Goal: Information Seeking & Learning: Learn about a topic

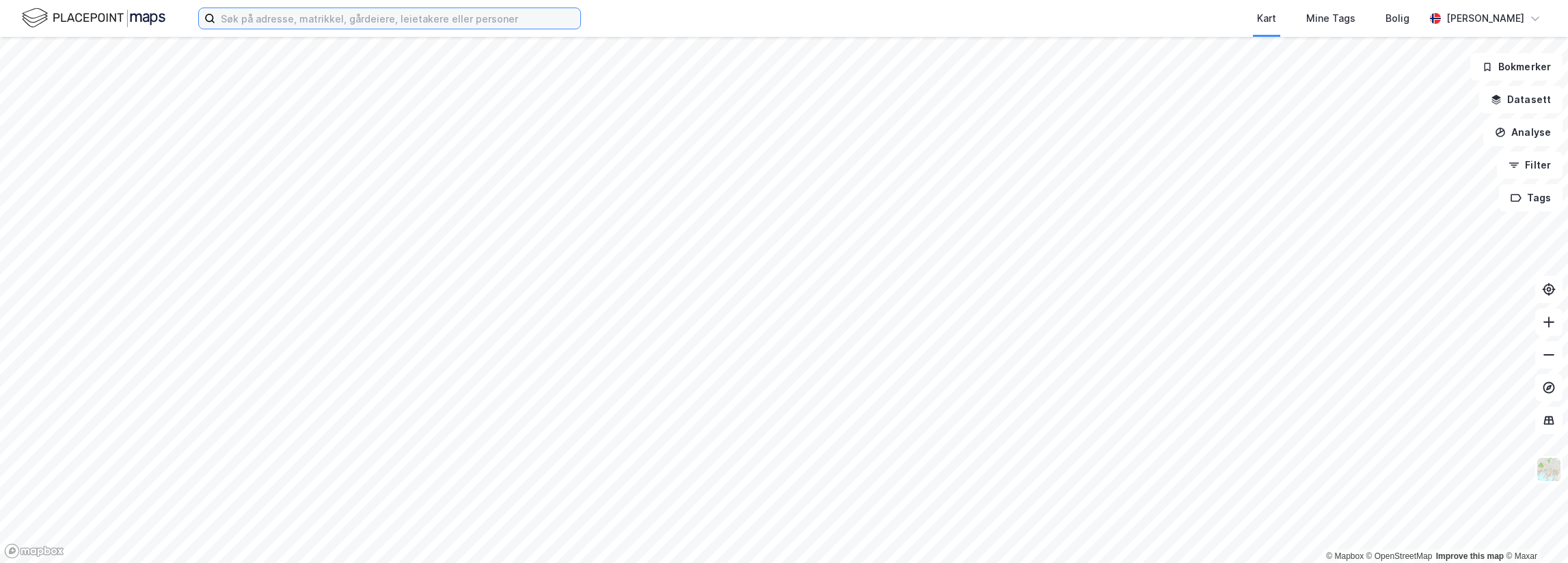
click at [253, 19] on input at bounding box center [398, 18] width 365 height 21
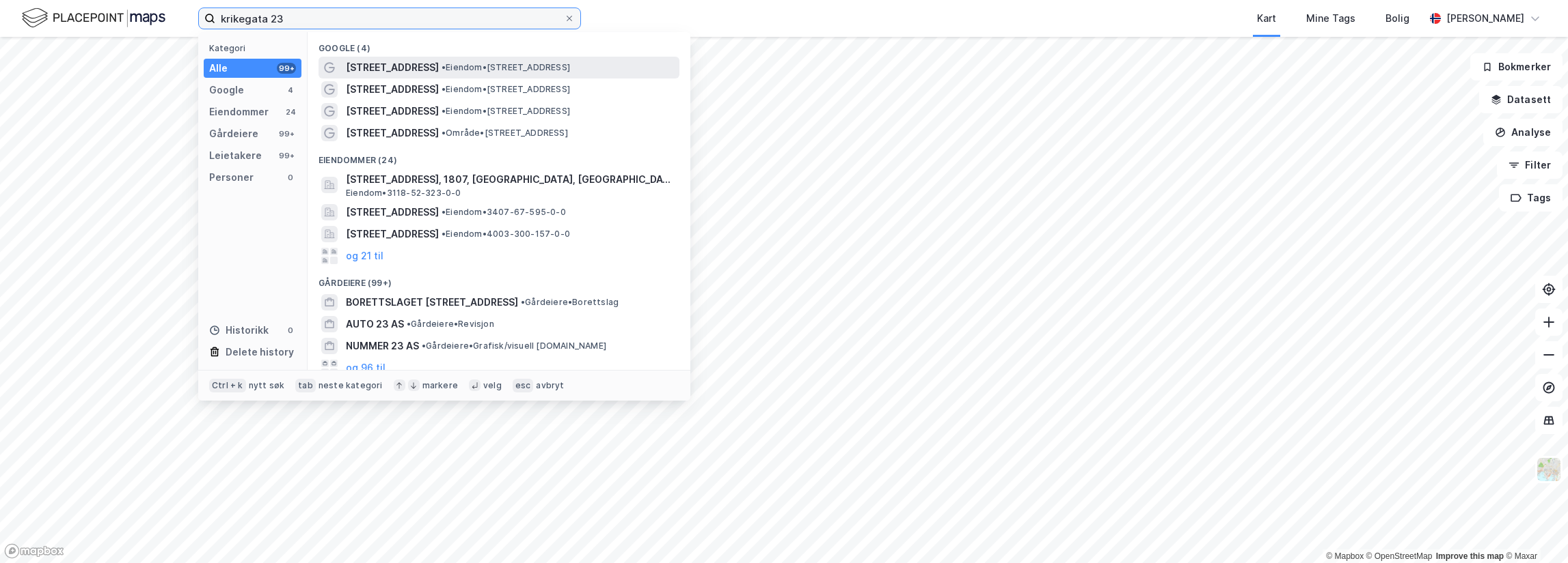
type input "krikegata 23"
click at [442, 69] on span "• Eiendom • [STREET_ADDRESS]" at bounding box center [506, 68] width 129 height 11
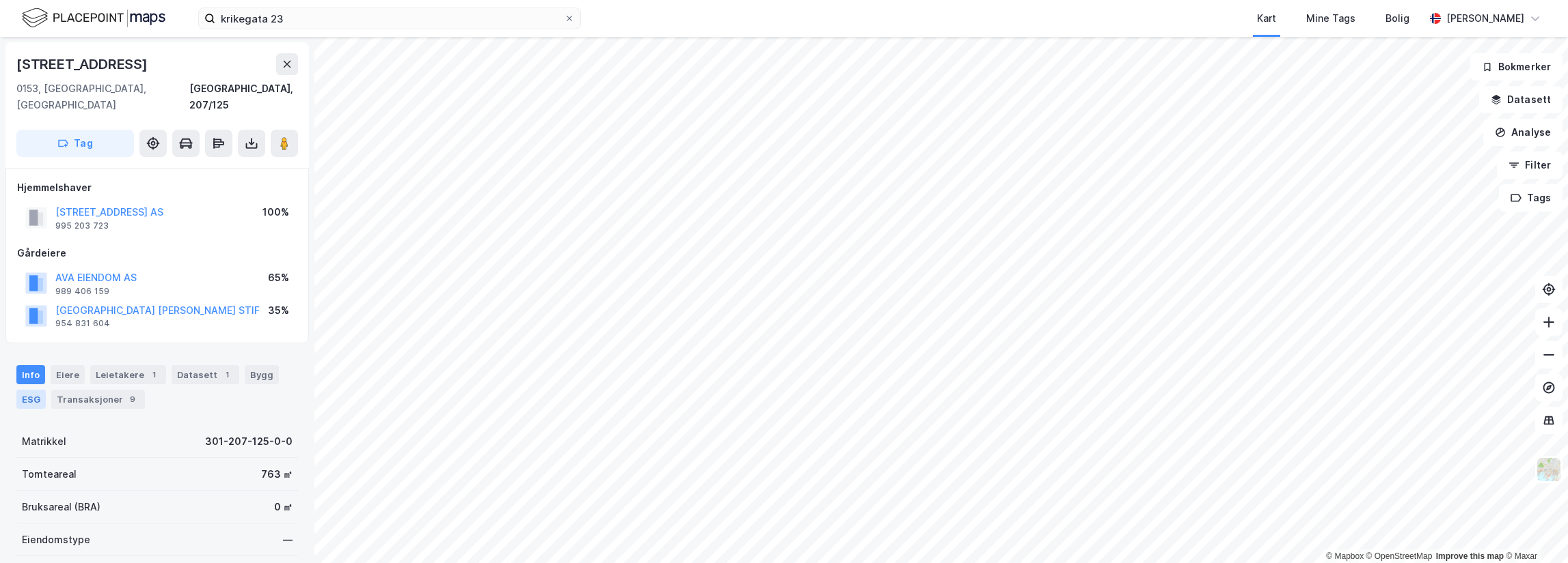
click at [28, 390] on div "ESG" at bounding box center [31, 399] width 30 height 19
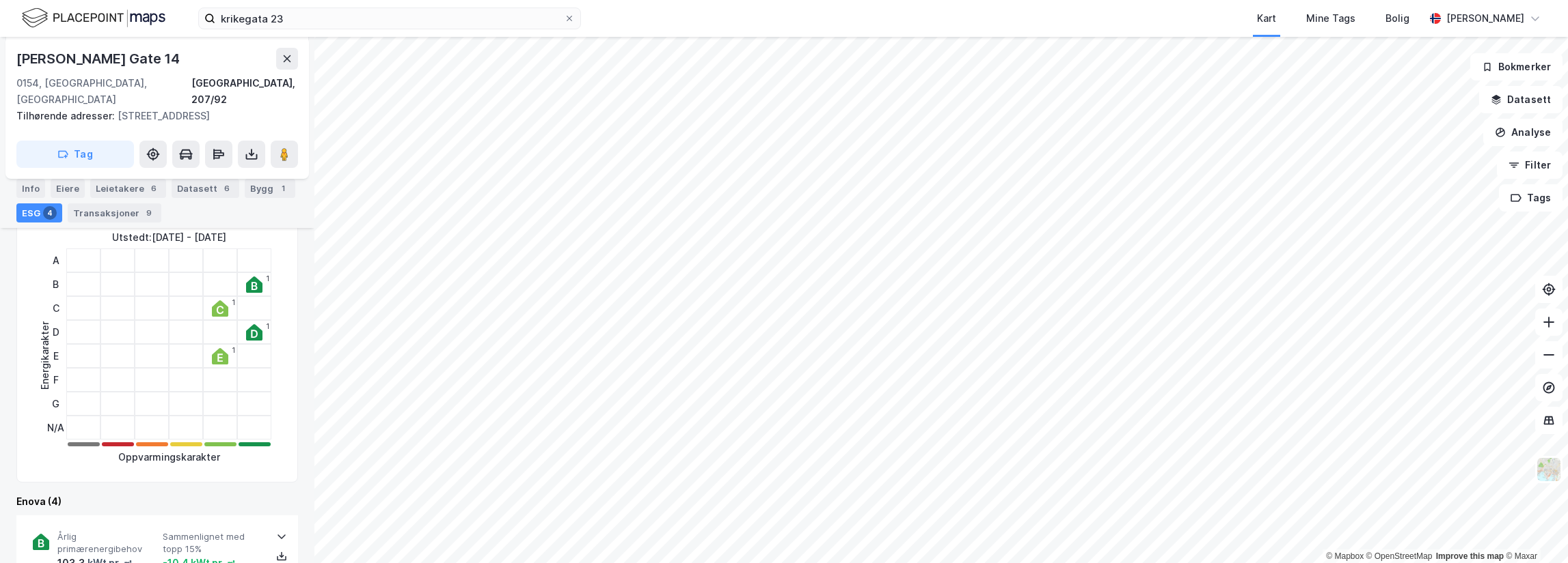
scroll to position [274, 0]
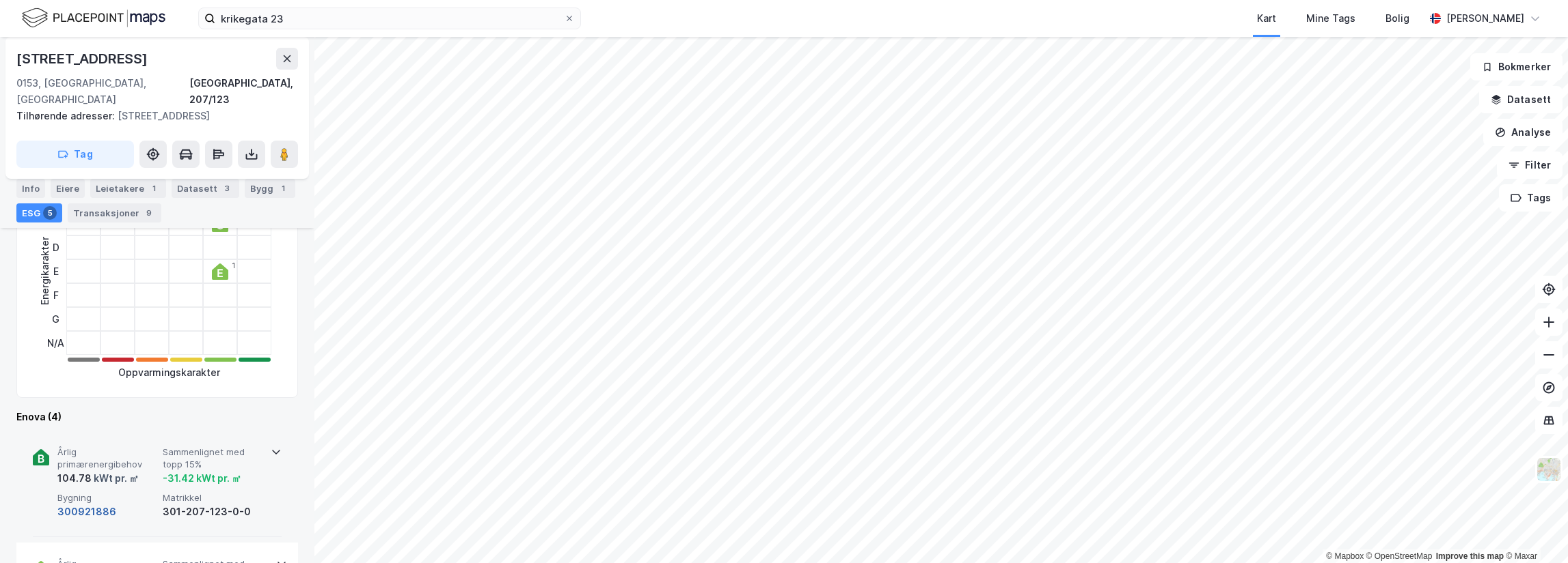
scroll to position [137, 0]
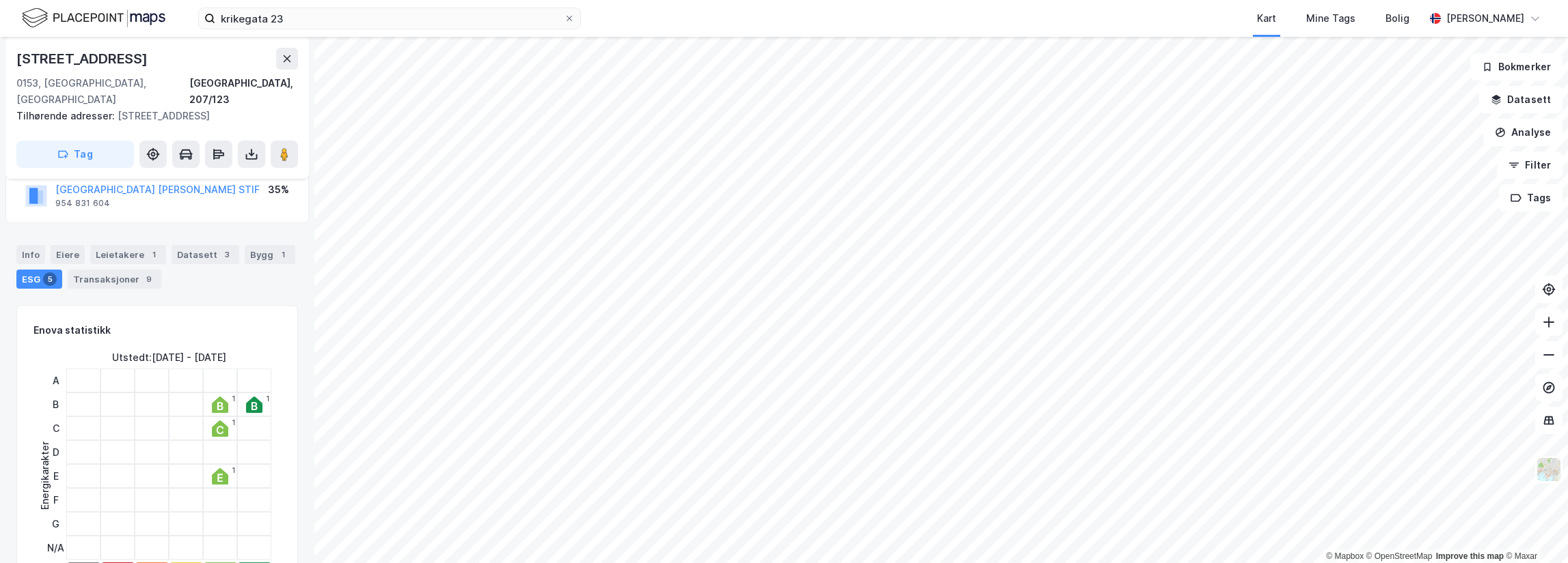
click at [252, 397] on icon at bounding box center [255, 405] width 17 height 17
click at [212, 397] on icon at bounding box center [221, 405] width 17 height 17
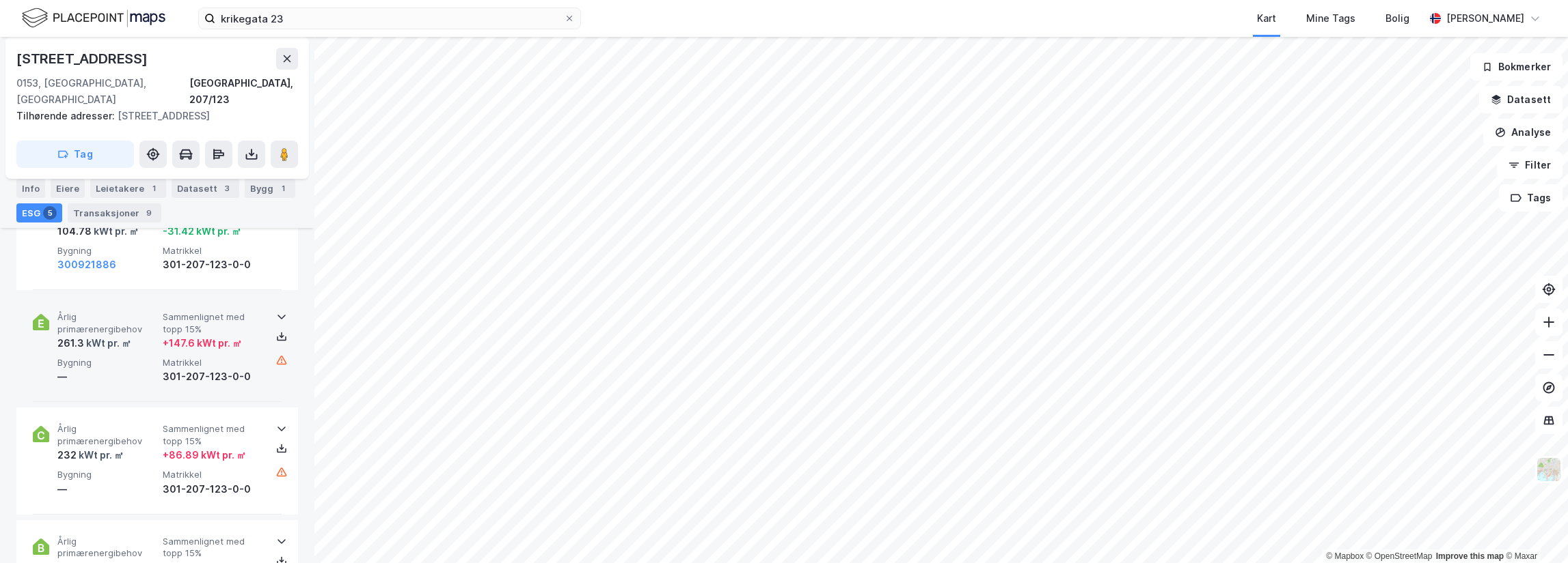
scroll to position [615, 0]
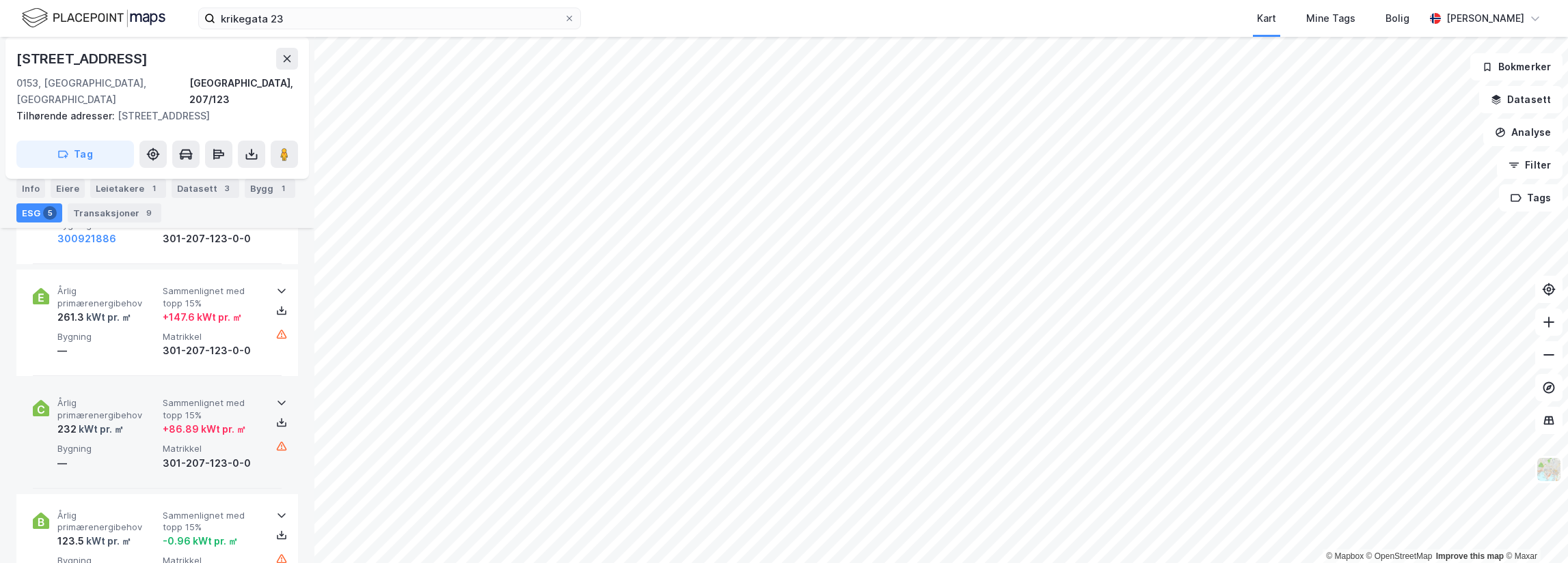
click at [276, 397] on icon at bounding box center [281, 403] width 11 height 11
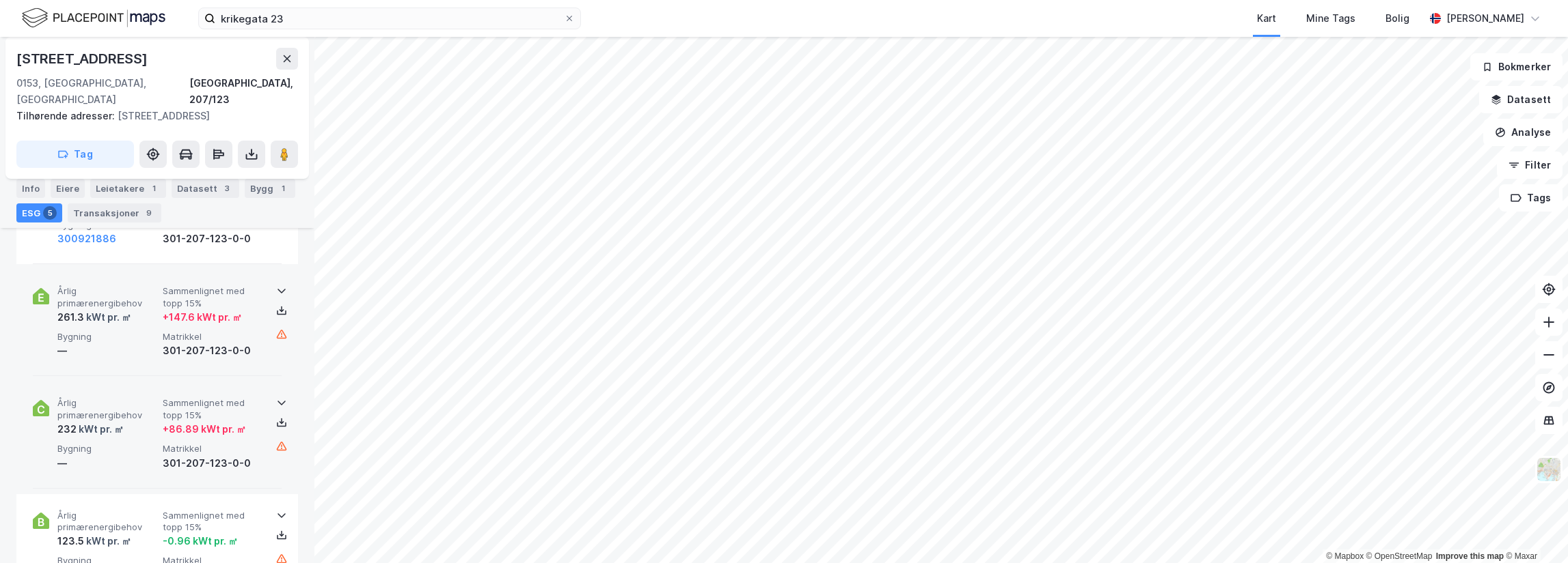
click at [279, 289] on icon at bounding box center [281, 292] width 8 height 5
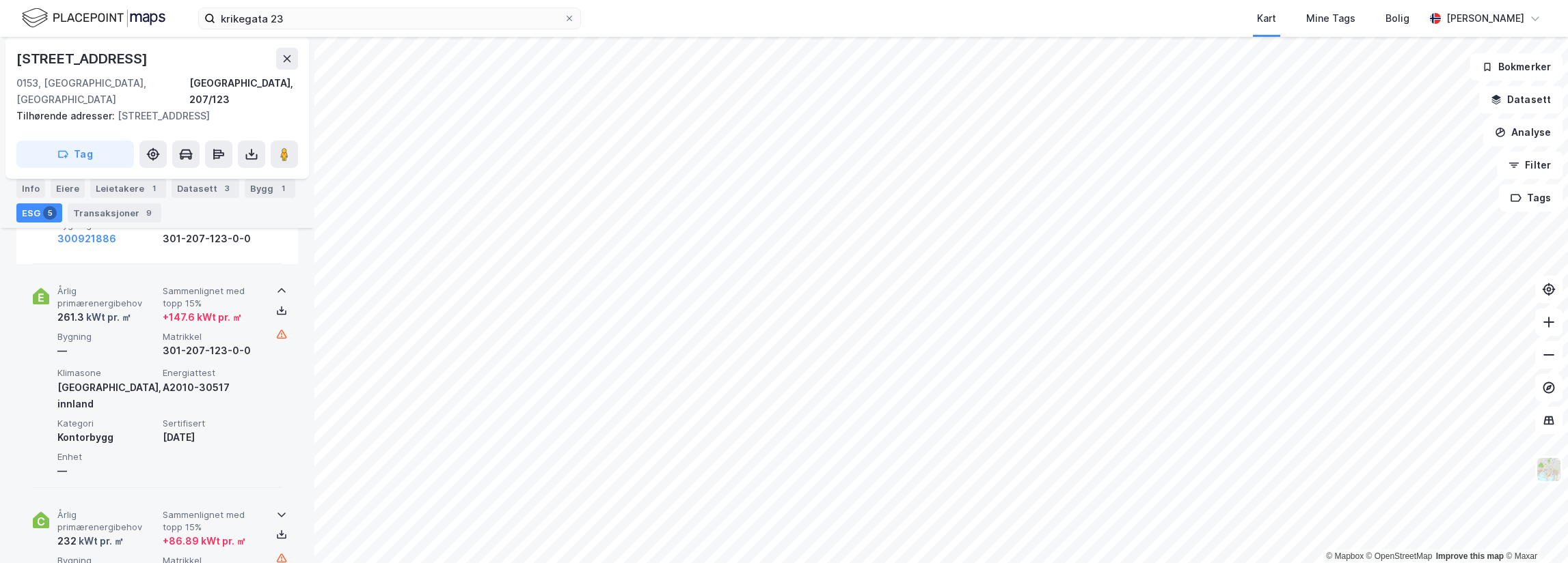
click at [279, 289] on icon at bounding box center [281, 291] width 8 height 5
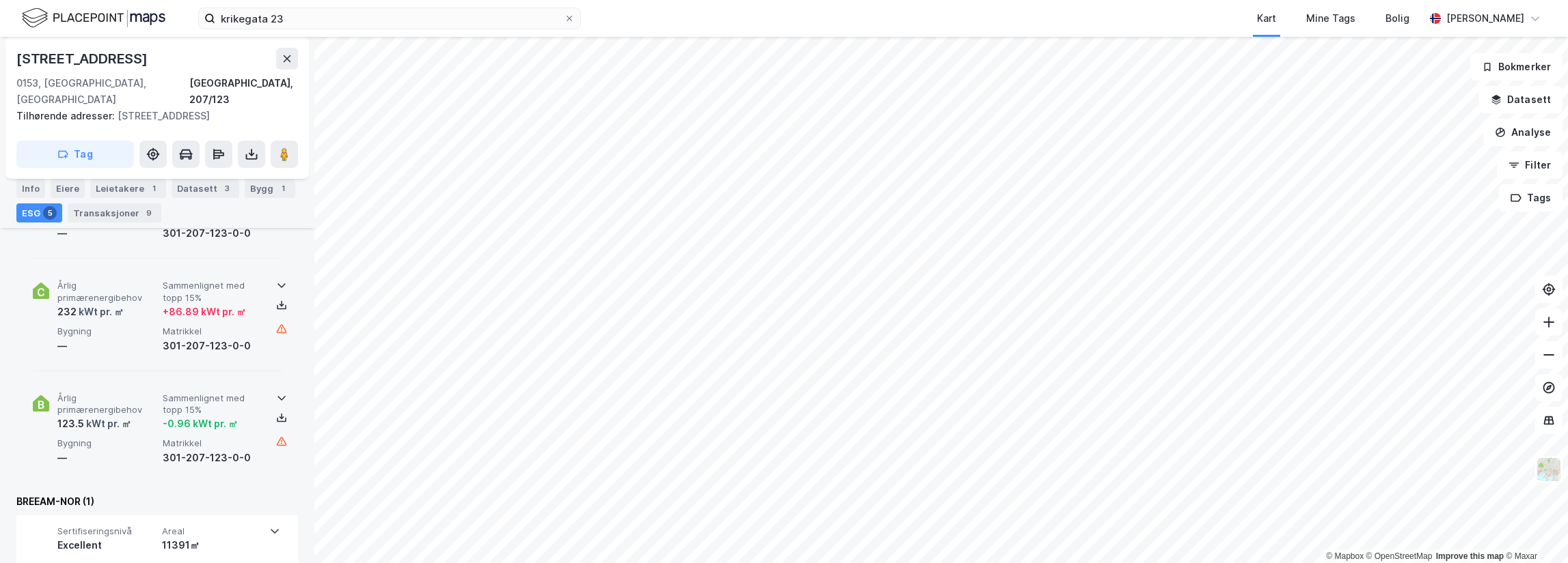
scroll to position [751, 0]
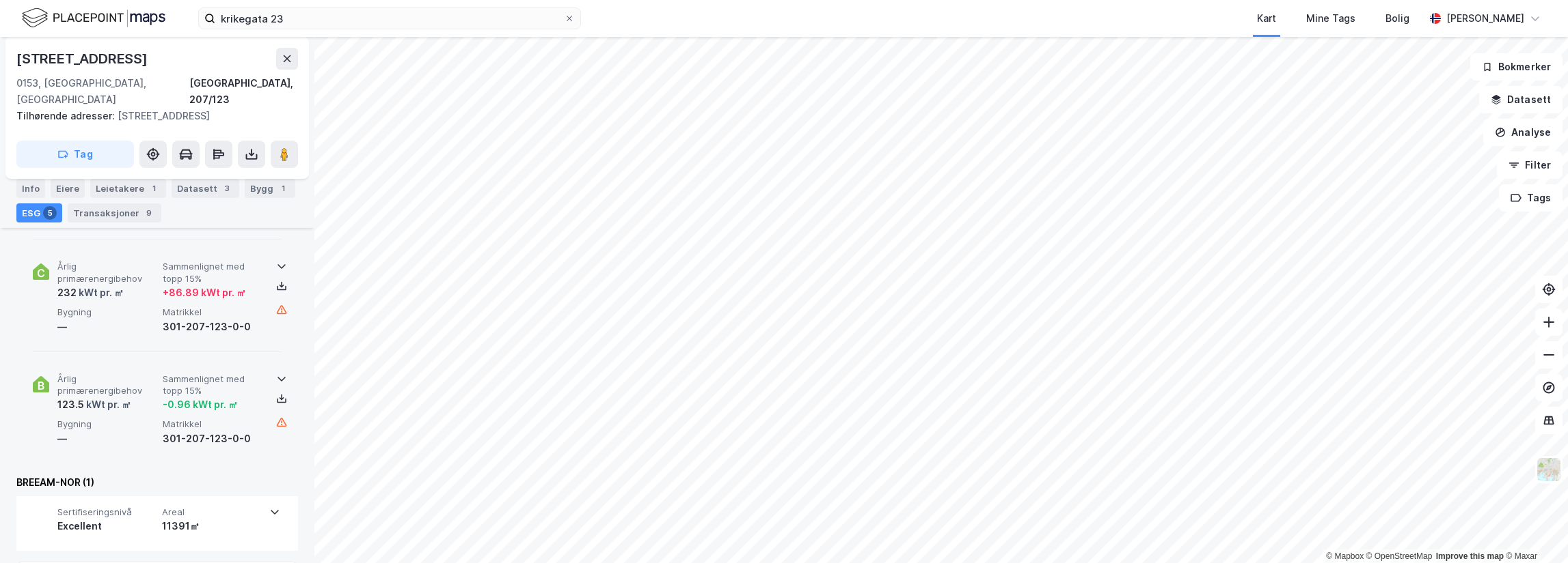
click at [276, 374] on icon at bounding box center [281, 379] width 11 height 11
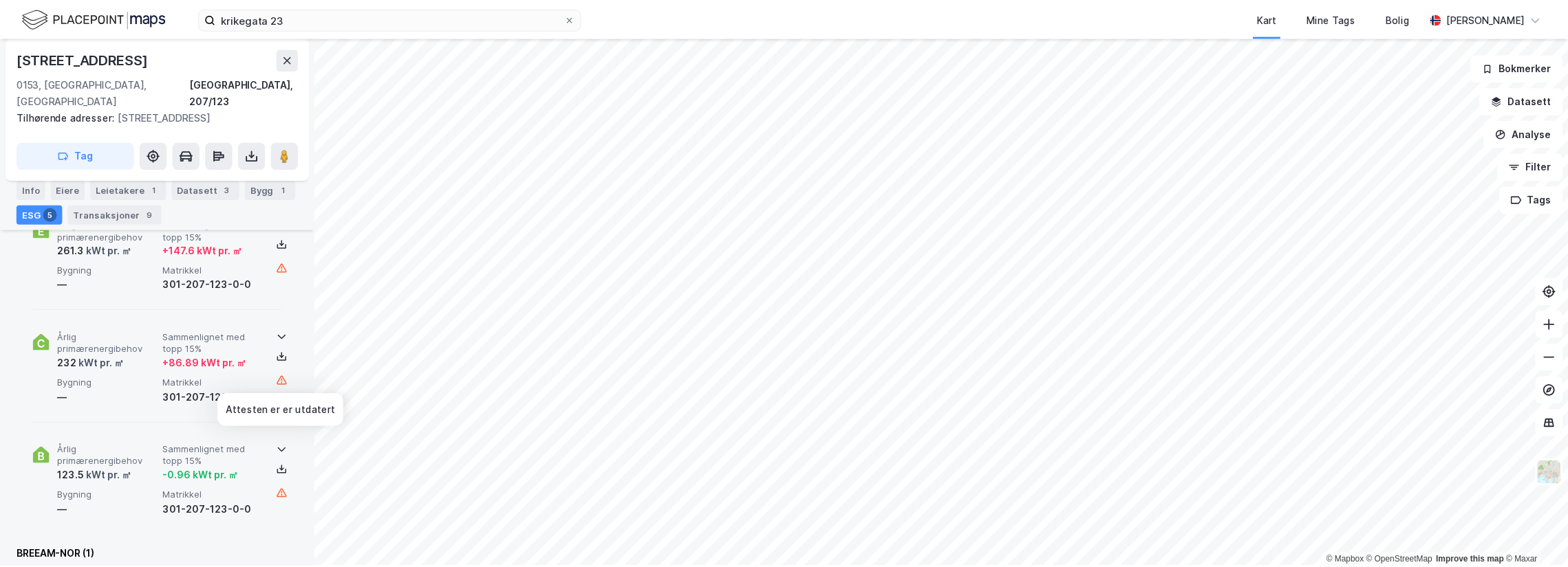
scroll to position [481, 0]
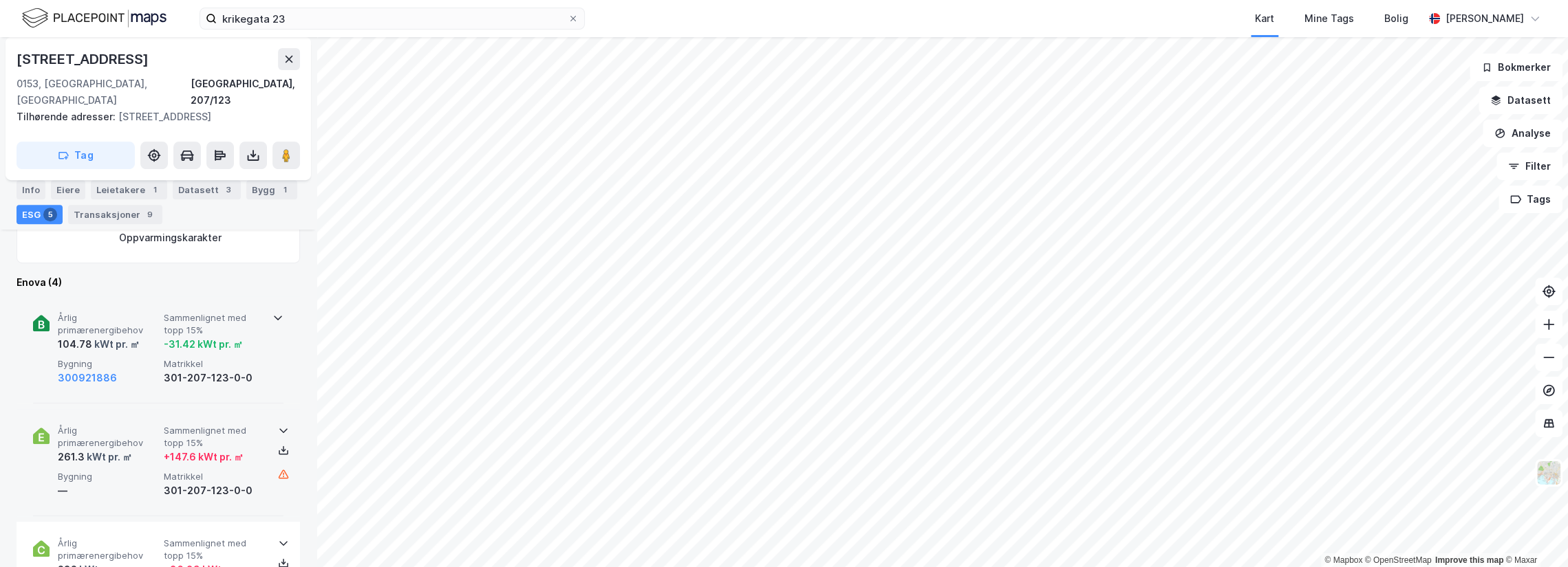
click at [274, 315] on icon at bounding box center [278, 318] width 8 height 5
